Goal: Transaction & Acquisition: Download file/media

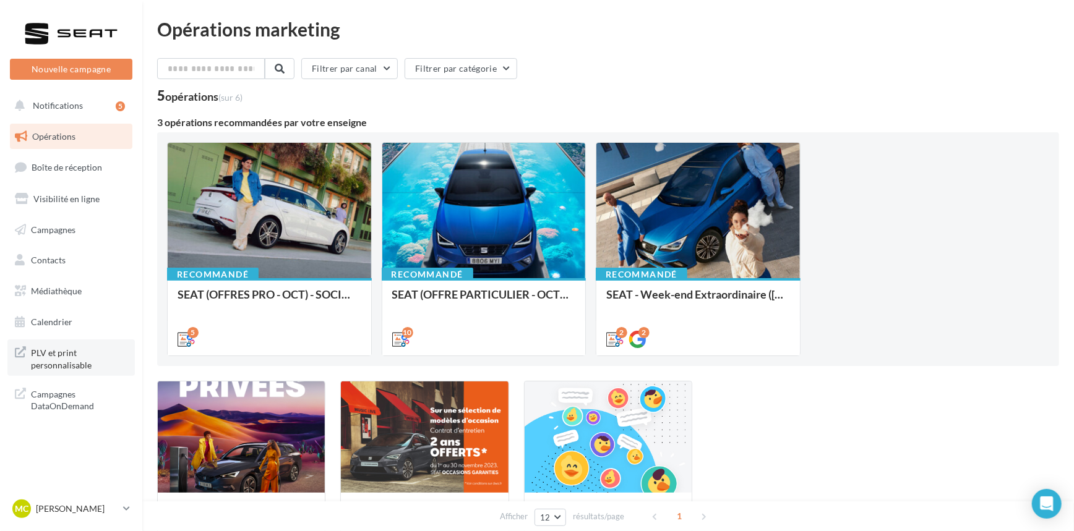
click at [65, 358] on span "PLV et print personnalisable" at bounding box center [79, 358] width 97 height 27
click at [71, 290] on span "Médiathèque" at bounding box center [56, 291] width 51 height 11
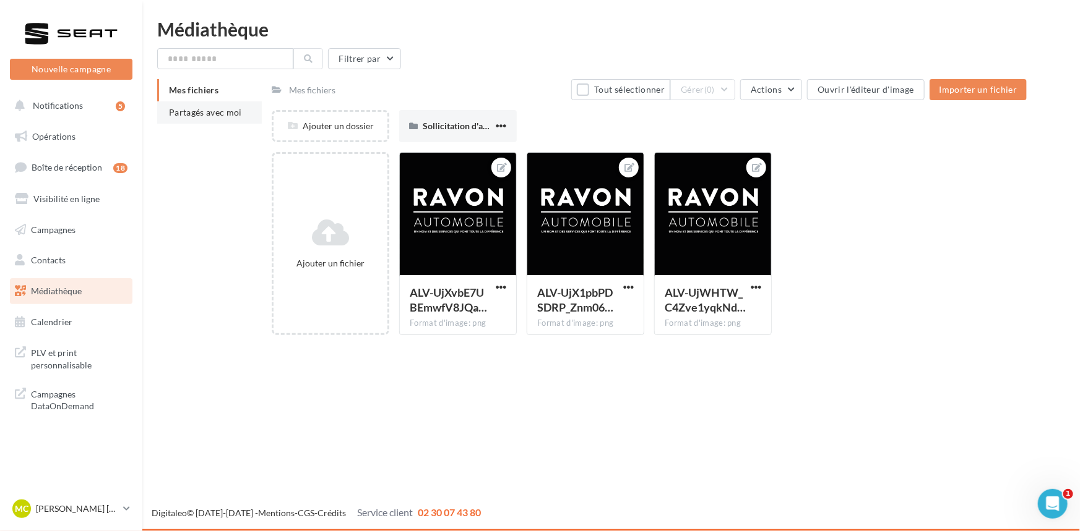
click at [218, 114] on span "Partagés avec moi" at bounding box center [205, 112] width 73 height 11
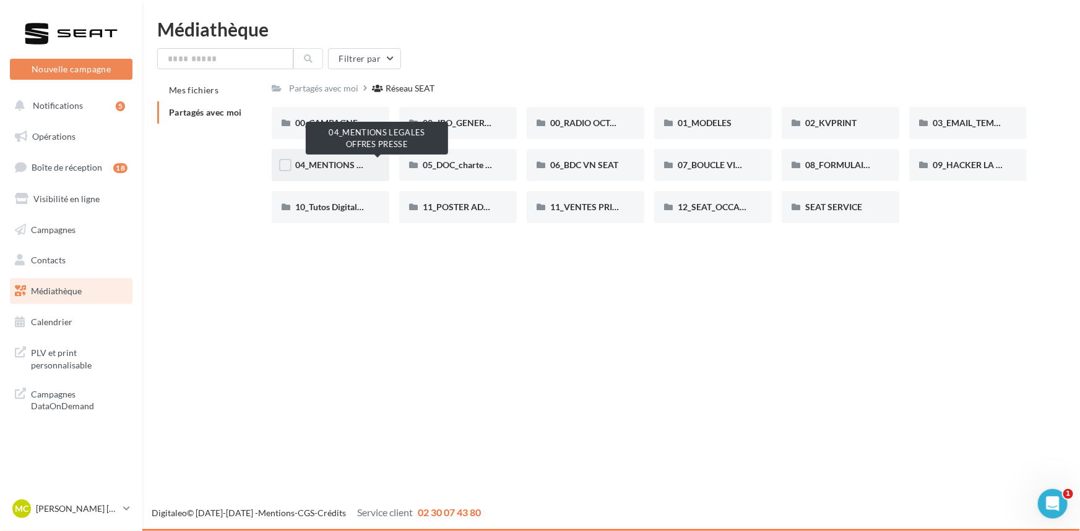
click at [355, 168] on span "04_MENTIONS LEGALES OFFRES PRESSE" at bounding box center [377, 165] width 164 height 11
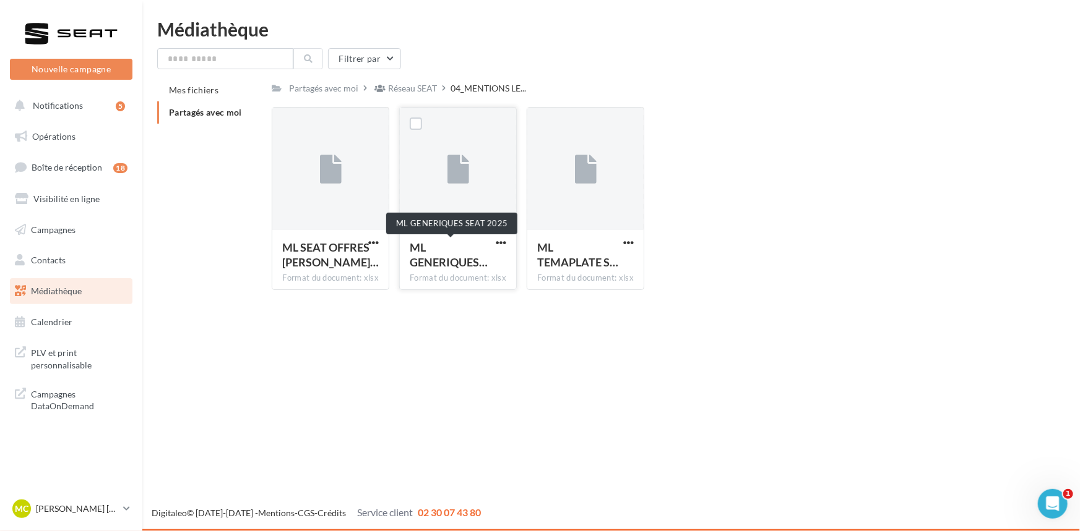
click at [437, 259] on span "ML GENERIQUES…" at bounding box center [449, 255] width 78 height 28
click at [501, 241] on span "button" at bounding box center [501, 243] width 11 height 11
click at [471, 267] on button "Télécharger" at bounding box center [447, 267] width 124 height 32
